Goal: Book appointment/travel/reservation

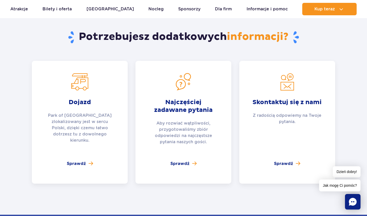
scroll to position [1994, 0]
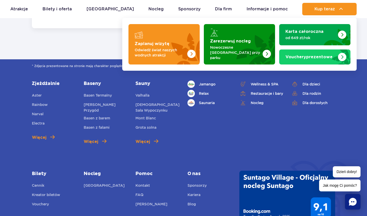
click at [248, 41] on strong "Zarezerwuj nocleg" at bounding box center [230, 41] width 41 height 4
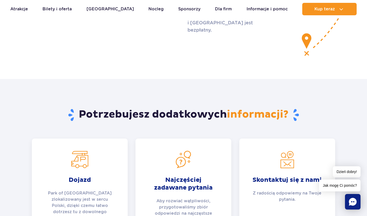
scroll to position [1813, 0]
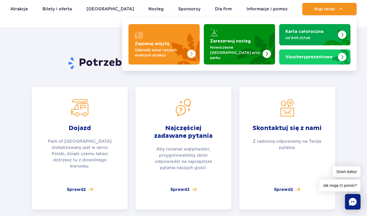
click at [238, 35] on img "Zarezerwuj nocleg" at bounding box center [252, 44] width 46 height 40
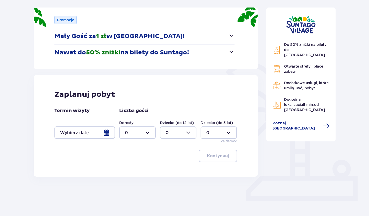
scroll to position [72, 0]
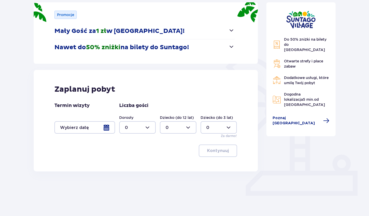
click at [232, 46] on span "button" at bounding box center [231, 47] width 6 height 6
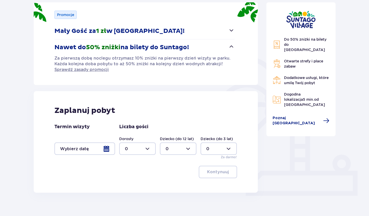
click at [233, 30] on span "button" at bounding box center [231, 30] width 6 height 6
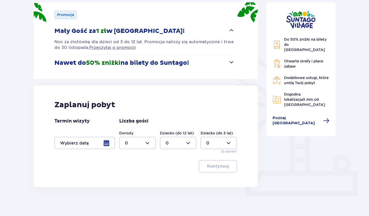
click at [110, 143] on div at bounding box center [84, 143] width 61 height 12
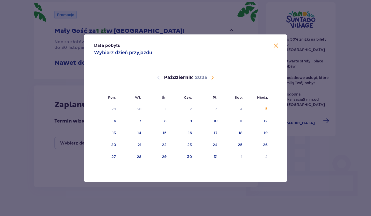
click at [213, 135] on div "17" at bounding box center [209, 132] width 26 height 11
click at [263, 133] on div "19" at bounding box center [258, 132] width 25 height 11
type input "[DATE] - [DATE]"
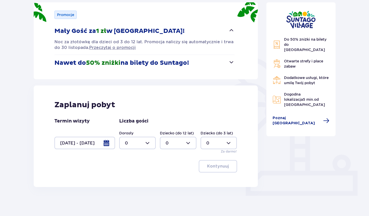
click at [150, 142] on div at bounding box center [137, 143] width 37 height 12
click at [131, 190] on div "3" at bounding box center [137, 192] width 25 height 6
type input "3"
click at [189, 142] on div at bounding box center [178, 143] width 37 height 12
click at [170, 170] on div "1" at bounding box center [177, 170] width 25 height 6
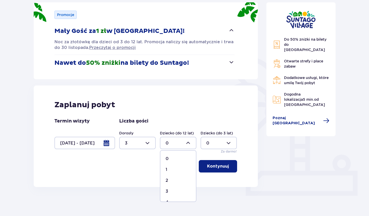
type input "1"
click at [229, 144] on div at bounding box center [218, 143] width 37 height 12
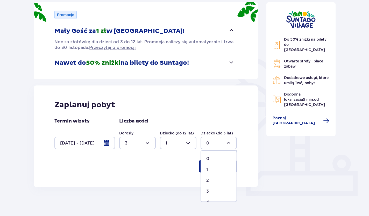
click at [203, 170] on span "1" at bounding box center [218, 169] width 35 height 11
type input "1"
click at [215, 168] on p "Kontynuuj" at bounding box center [218, 166] width 22 height 6
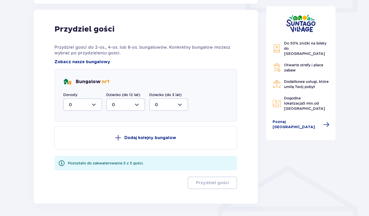
scroll to position [259, 0]
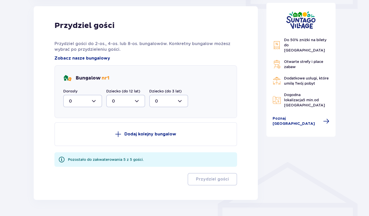
click at [93, 103] on div at bounding box center [82, 101] width 39 height 12
click at [84, 126] on div "1" at bounding box center [82, 128] width 27 height 6
type input "1"
click at [140, 100] on div at bounding box center [125, 101] width 39 height 12
click at [127, 126] on div "1" at bounding box center [125, 128] width 27 height 6
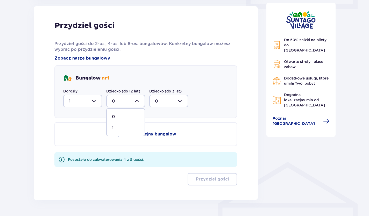
type input "1"
click at [95, 100] on div at bounding box center [82, 101] width 39 height 12
click at [73, 147] on div "3" at bounding box center [82, 150] width 27 height 6
type input "3"
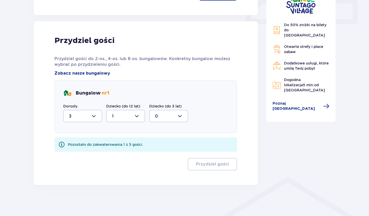
scroll to position [244, 0]
click at [181, 116] on div at bounding box center [168, 116] width 39 height 12
click at [164, 140] on div "1" at bounding box center [168, 143] width 27 height 6
type input "1"
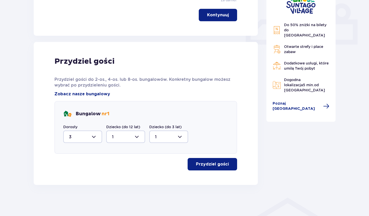
scroll to position [223, 0]
click at [208, 163] on p "Przydziel gości" at bounding box center [212, 164] width 33 height 6
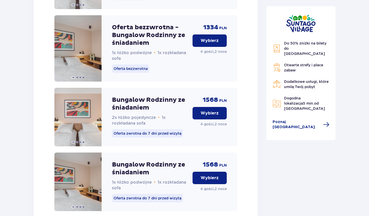
scroll to position [766, 0]
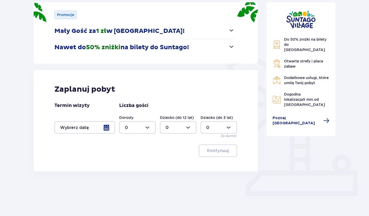
click at [91, 128] on div at bounding box center [84, 127] width 61 height 12
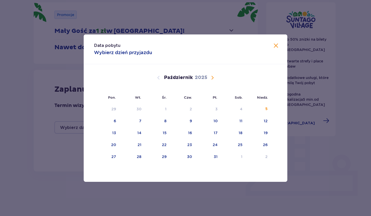
click at [212, 134] on div "17" at bounding box center [209, 132] width 26 height 11
click at [264, 137] on div "19" at bounding box center [258, 132] width 25 height 11
type input "[DATE] - [DATE]"
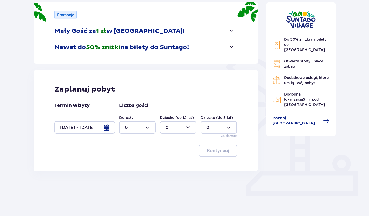
click at [151, 128] on div at bounding box center [137, 127] width 37 height 12
click at [127, 153] on div "1" at bounding box center [137, 154] width 25 height 6
type input "1"
click at [187, 126] on div at bounding box center [178, 127] width 37 height 12
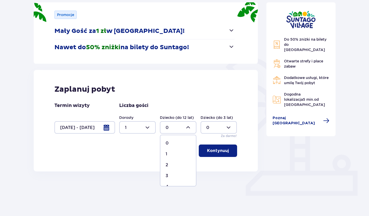
click at [171, 152] on div "1" at bounding box center [177, 154] width 25 height 6
type input "1"
click at [215, 152] on p "Kontynuuj" at bounding box center [218, 151] width 22 height 6
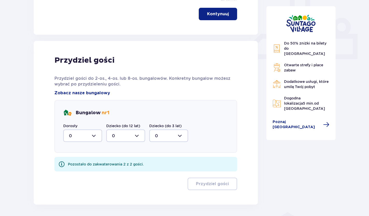
scroll to position [228, 0]
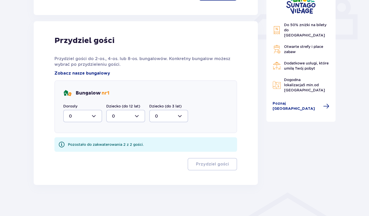
click at [92, 117] on div at bounding box center [82, 116] width 39 height 12
click at [79, 145] on div "1" at bounding box center [82, 143] width 27 height 6
type input "1"
click at [134, 116] on div at bounding box center [125, 116] width 39 height 12
click at [128, 142] on div "1" at bounding box center [125, 143] width 27 height 6
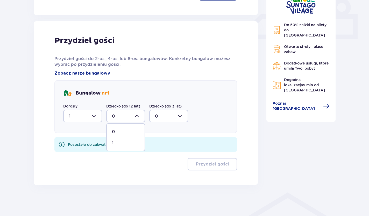
type input "1"
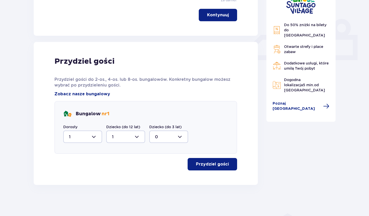
click at [218, 164] on p "Przydziel gości" at bounding box center [212, 164] width 33 height 6
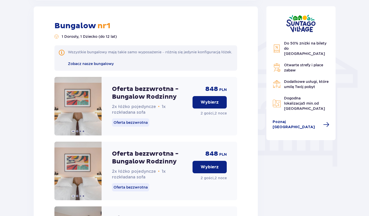
scroll to position [392, 0]
click at [96, 108] on span at bounding box center [95, 106] width 4 height 4
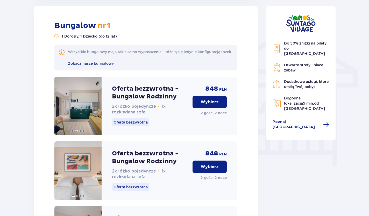
click at [96, 108] on span at bounding box center [95, 106] width 4 height 4
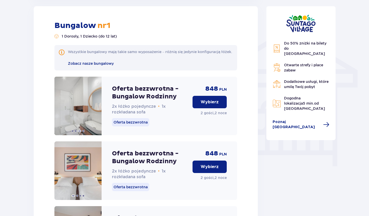
click at [96, 108] on span at bounding box center [95, 106] width 4 height 4
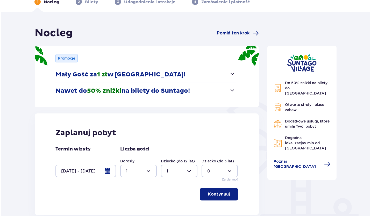
scroll to position [104, 0]
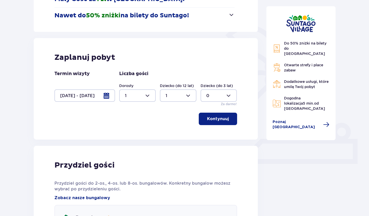
click at [108, 97] on div at bounding box center [84, 95] width 61 height 12
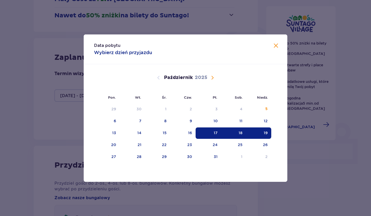
click at [237, 131] on div "18" at bounding box center [233, 132] width 25 height 11
click at [267, 135] on div "19" at bounding box center [258, 132] width 25 height 11
type input "18.10.25 - 19.10.25"
type input "0"
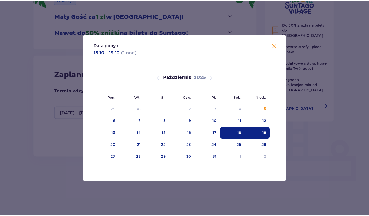
scroll to position [72, 0]
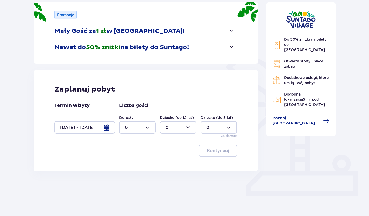
click at [150, 128] on div at bounding box center [137, 127] width 37 height 12
click at [135, 155] on div "1" at bounding box center [137, 154] width 25 height 6
type input "1"
click at [187, 127] on div at bounding box center [178, 127] width 37 height 12
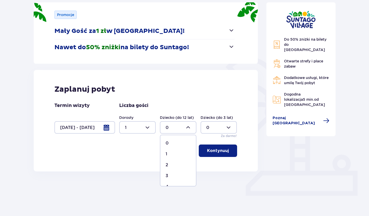
click at [177, 154] on div "1" at bounding box center [177, 154] width 25 height 6
type input "1"
click at [218, 153] on p "Kontynuuj" at bounding box center [218, 151] width 22 height 6
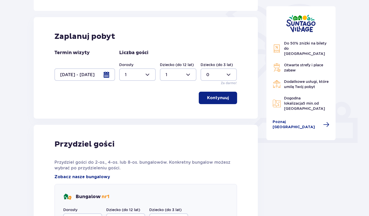
scroll to position [47, 0]
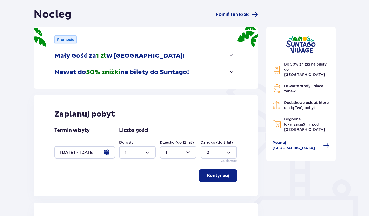
click at [103, 151] on div at bounding box center [84, 152] width 61 height 12
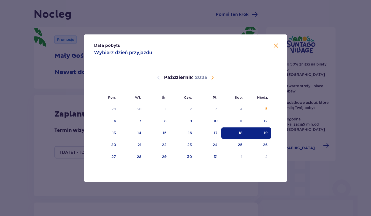
click at [212, 132] on div "17" at bounding box center [209, 132] width 26 height 11
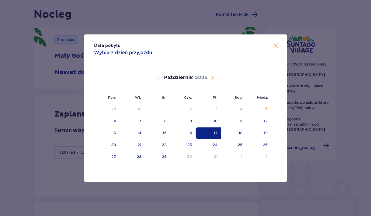
click at [235, 133] on div "18" at bounding box center [233, 132] width 25 height 11
type input "17.10.25 - 18.10.25"
type input "0"
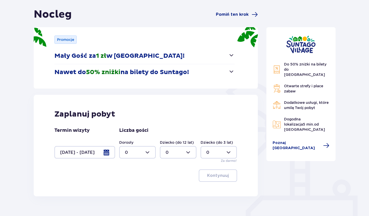
click at [104, 152] on div at bounding box center [84, 152] width 61 height 12
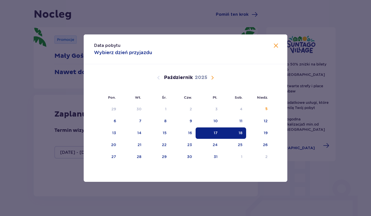
click at [238, 133] on div "18" at bounding box center [233, 132] width 25 height 11
click at [263, 131] on div "19" at bounding box center [258, 132] width 25 height 11
type input "18.10.25 - 19.10.25"
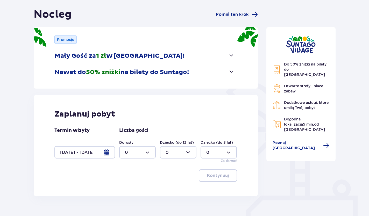
click at [149, 152] on div at bounding box center [137, 152] width 37 height 12
click at [137, 180] on div "1" at bounding box center [137, 179] width 25 height 6
type input "1"
click at [186, 152] on div at bounding box center [178, 152] width 37 height 12
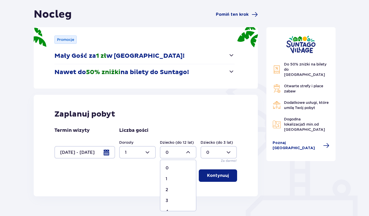
click at [175, 177] on div "1" at bounding box center [177, 179] width 25 height 6
type input "1"
click at [212, 177] on p "Kontynuuj" at bounding box center [218, 176] width 22 height 6
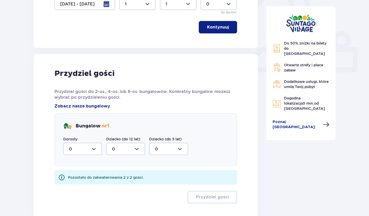
scroll to position [228, 0]
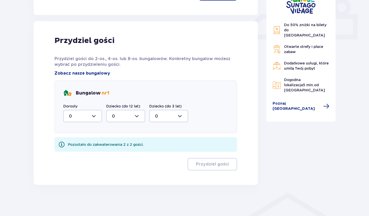
click at [95, 116] on div at bounding box center [82, 116] width 39 height 12
click at [86, 143] on div "1" at bounding box center [82, 143] width 27 height 6
type input "1"
click at [140, 116] on div at bounding box center [125, 116] width 39 height 12
click at [130, 146] on span "1" at bounding box center [126, 142] width 38 height 11
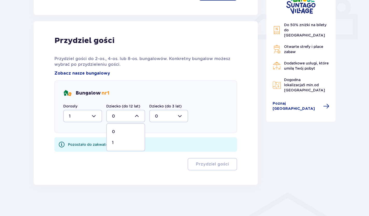
type input "1"
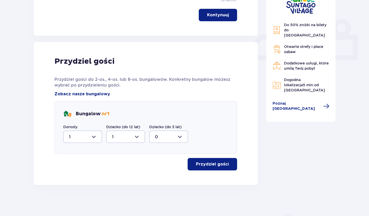
click at [206, 167] on button "Przydziel gości" at bounding box center [212, 164] width 49 height 12
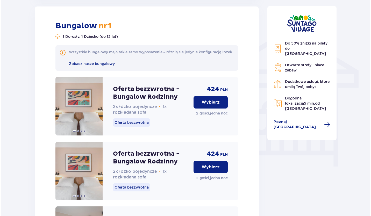
scroll to position [392, 0]
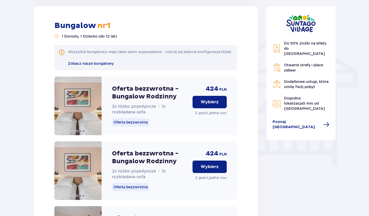
click at [89, 66] on span "Zobacz nasze bungalowy" at bounding box center [91, 63] width 46 height 4
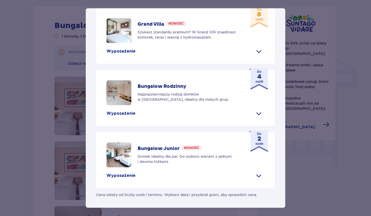
scroll to position [181, 0]
click at [258, 55] on span at bounding box center [259, 51] width 8 height 8
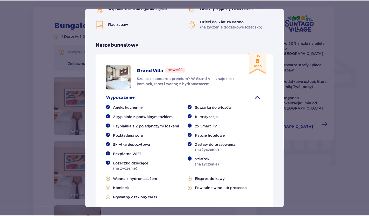
scroll to position [100, 0]
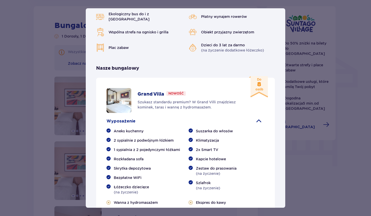
click at [153, 97] on p "Grand Villa" at bounding box center [151, 94] width 27 height 6
click at [308, 154] on div "Suntago Village Suntago Village to idealne miejsce dla fanów dobrej zabawy i tr…" at bounding box center [185, 108] width 371 height 216
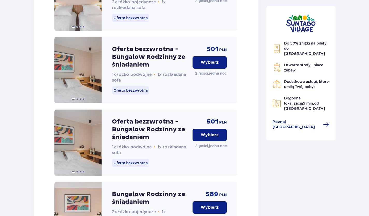
scroll to position [1066, 0]
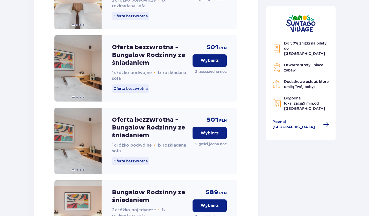
click at [203, 64] on button "Wybierz" at bounding box center [209, 60] width 34 height 12
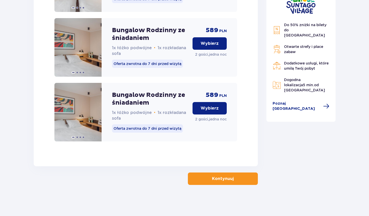
scroll to position [1367, 0]
click at [233, 180] on span "button" at bounding box center [235, 179] width 6 height 6
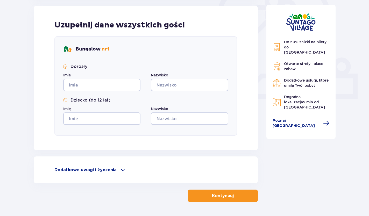
scroll to position [160, 0]
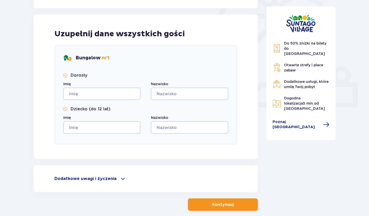
click at [121, 179] on span at bounding box center [123, 179] width 6 height 6
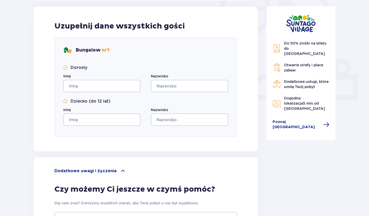
scroll to position [0, 0]
